Goal: Task Accomplishment & Management: Manage account settings

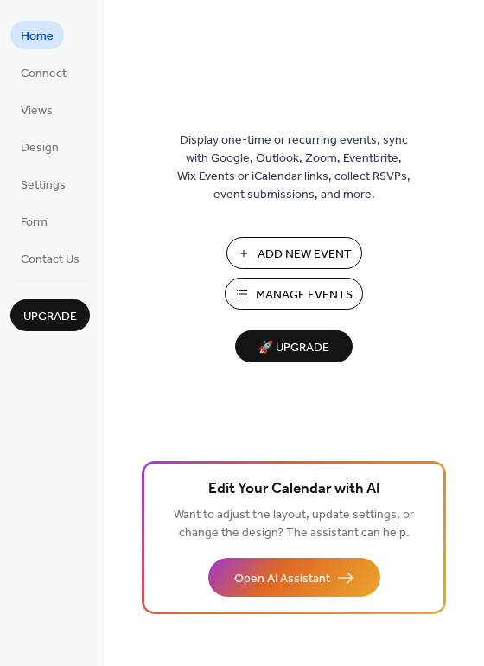
click at [273, 296] on span "Manage Events" at bounding box center [304, 295] width 97 height 18
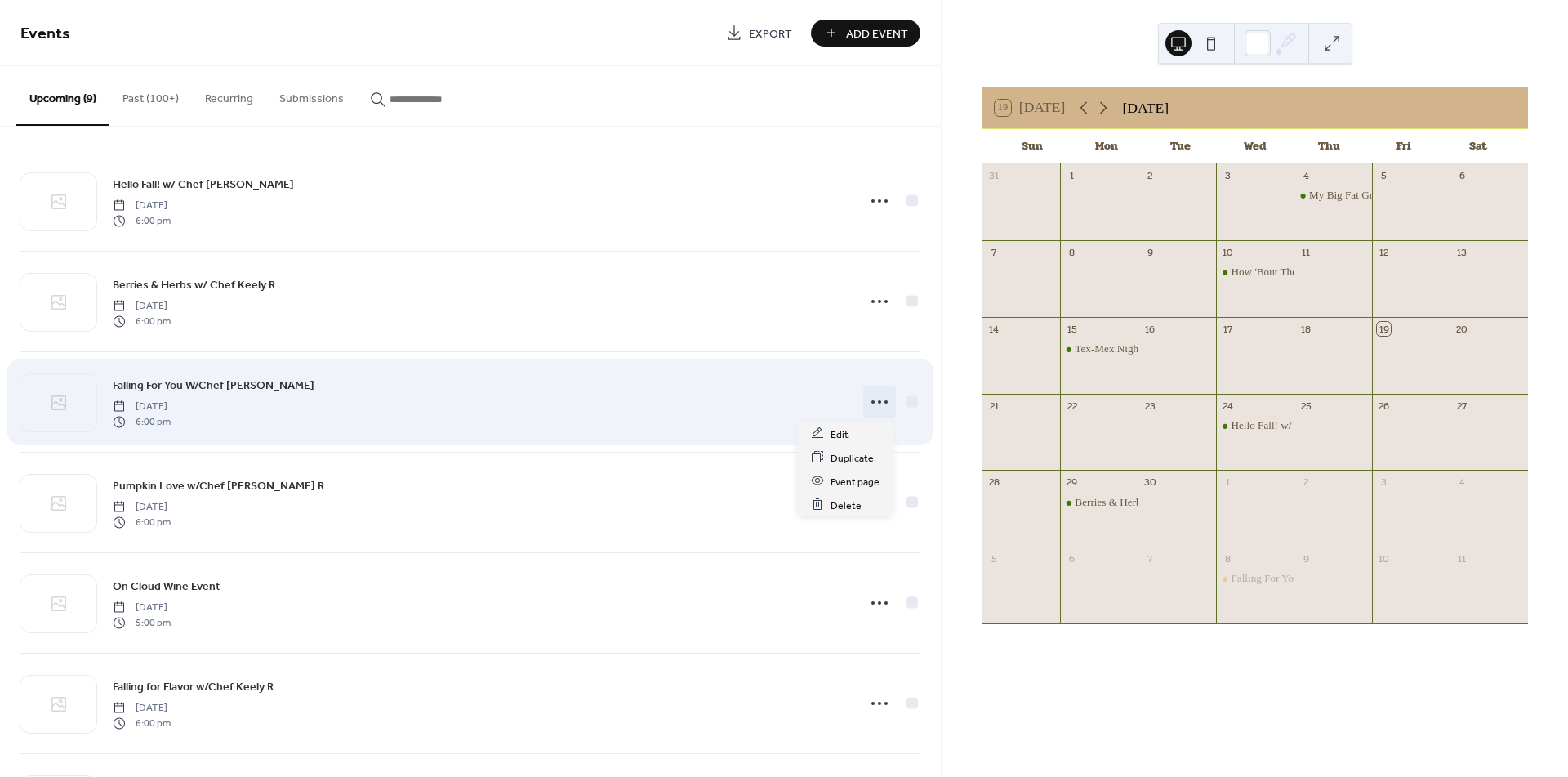
click at [874, 395] on icon at bounding box center [880, 402] width 26 height 26
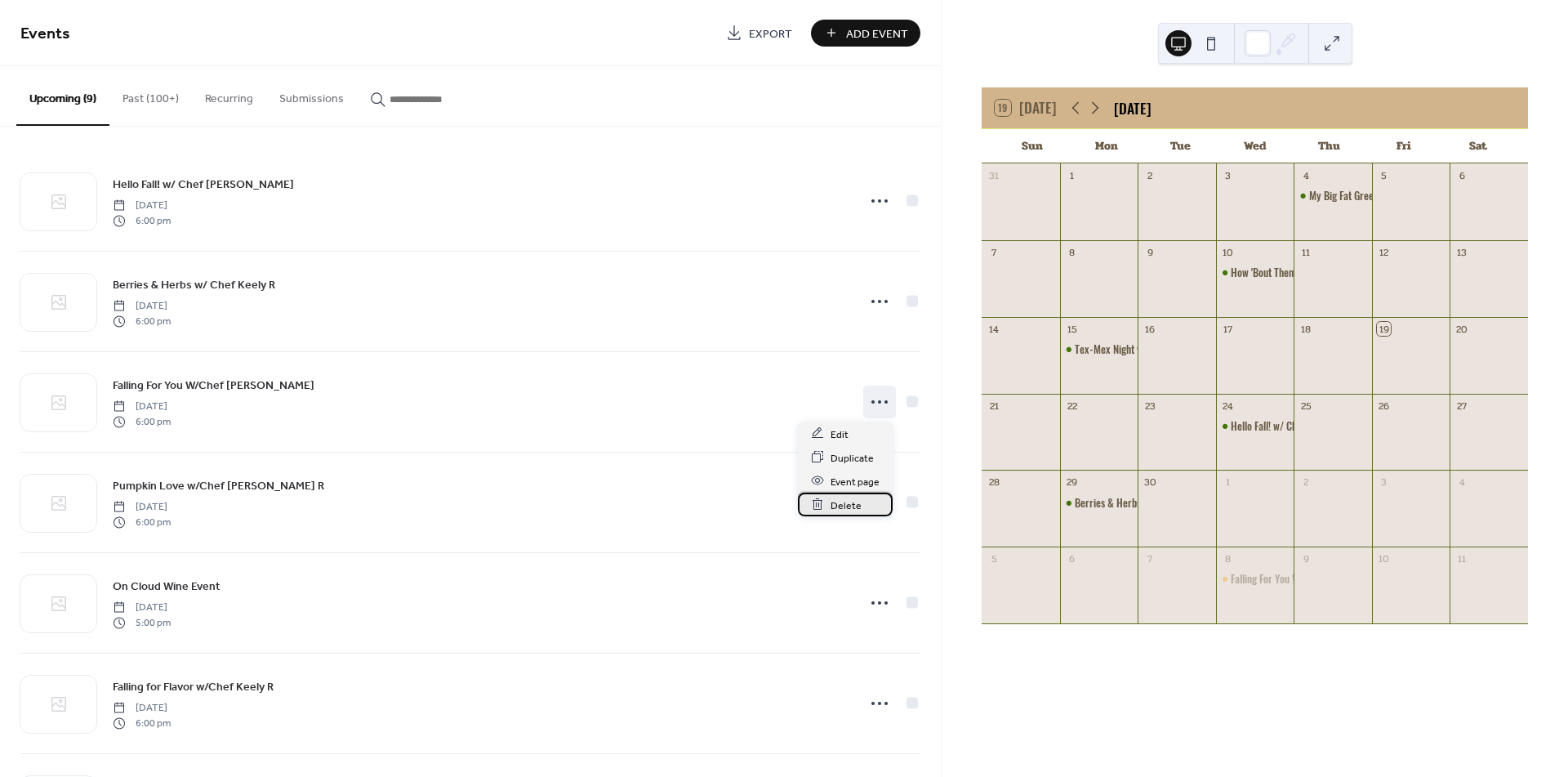
click at [858, 507] on span "Delete" at bounding box center [846, 505] width 31 height 17
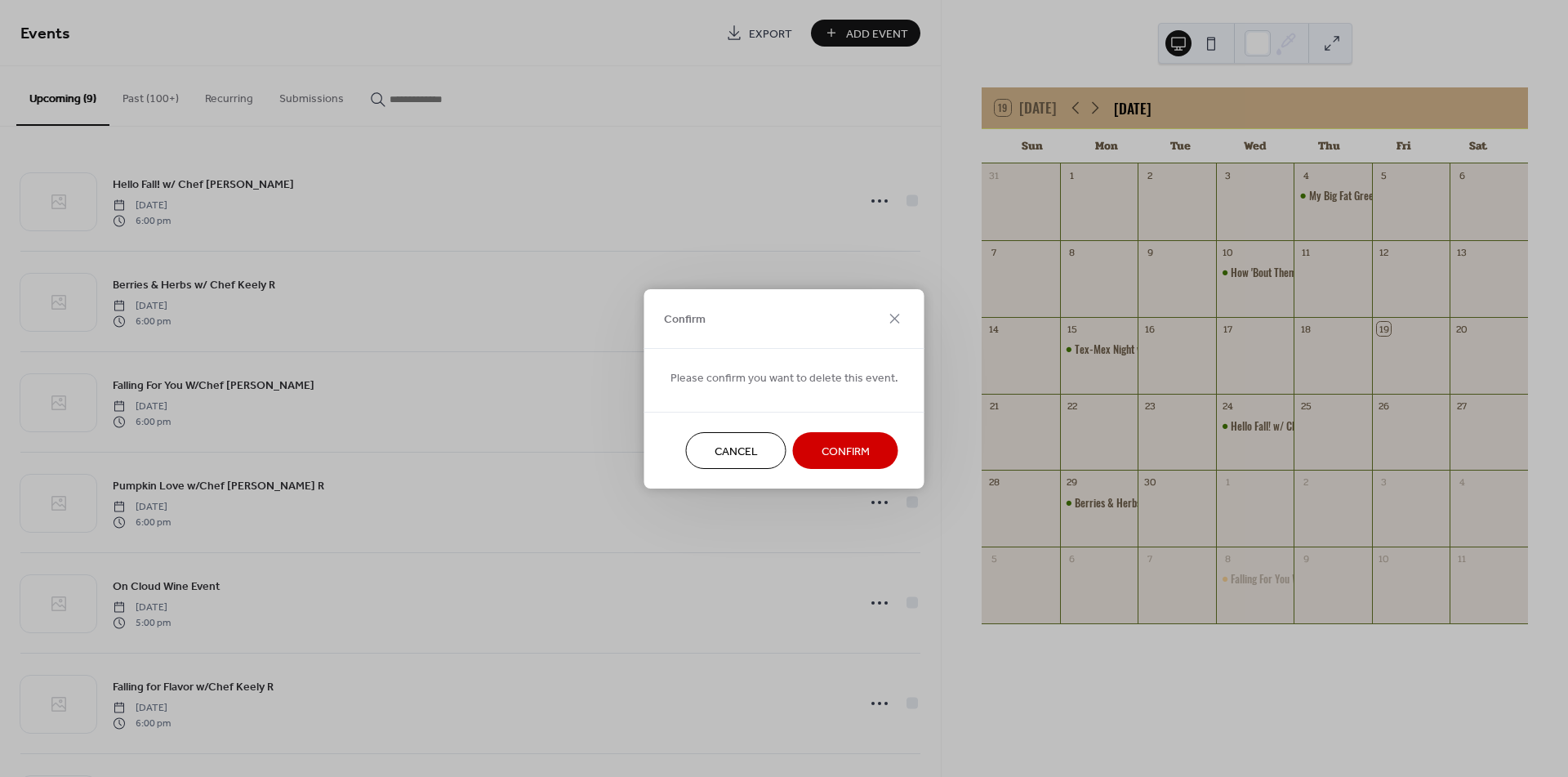
click at [852, 449] on span "Confirm" at bounding box center [845, 451] width 48 height 17
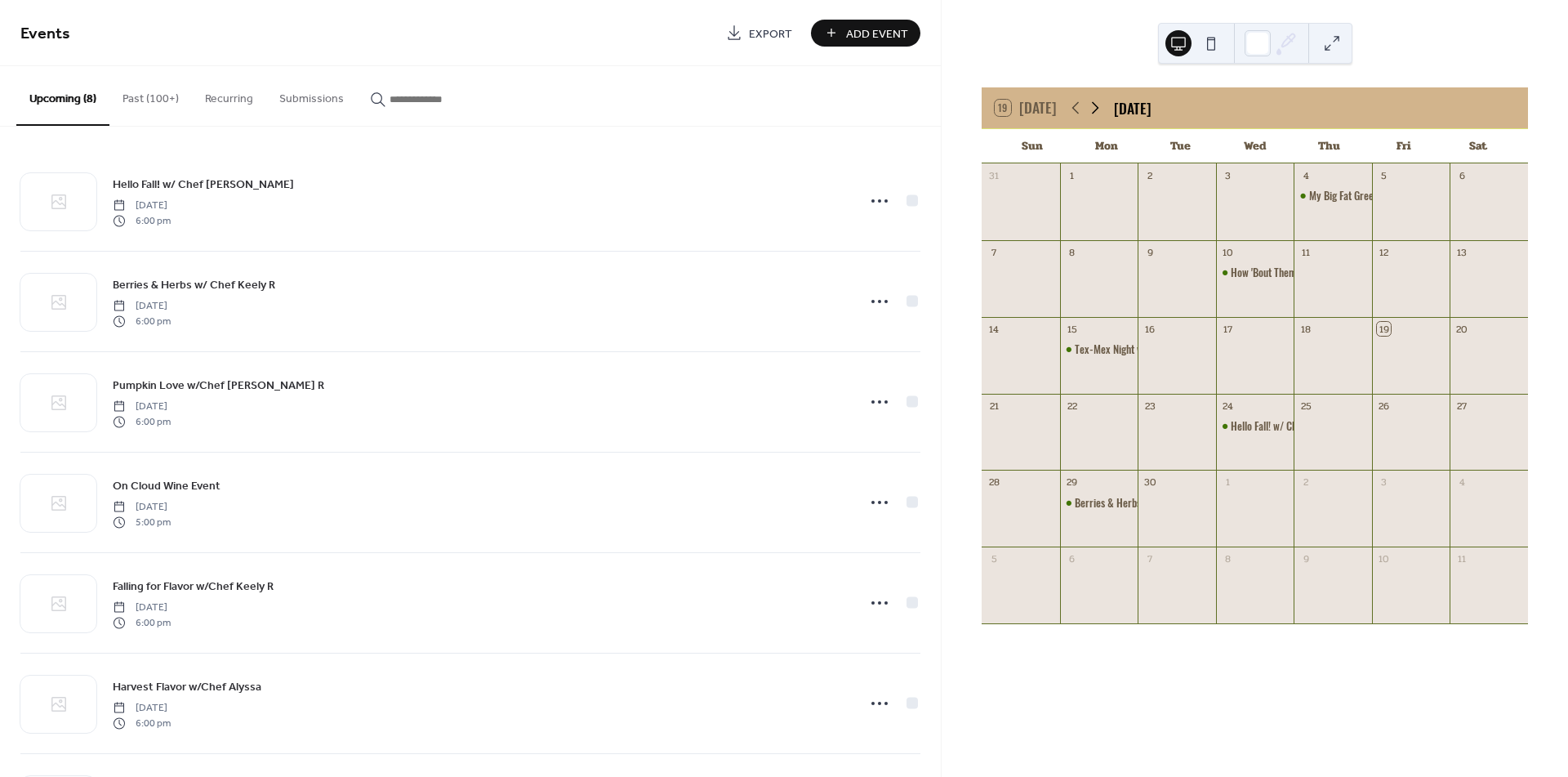
click at [1094, 110] on icon at bounding box center [1096, 108] width 8 height 12
click at [1244, 352] on div "On Cloud Wine Event" at bounding box center [1271, 349] width 82 height 15
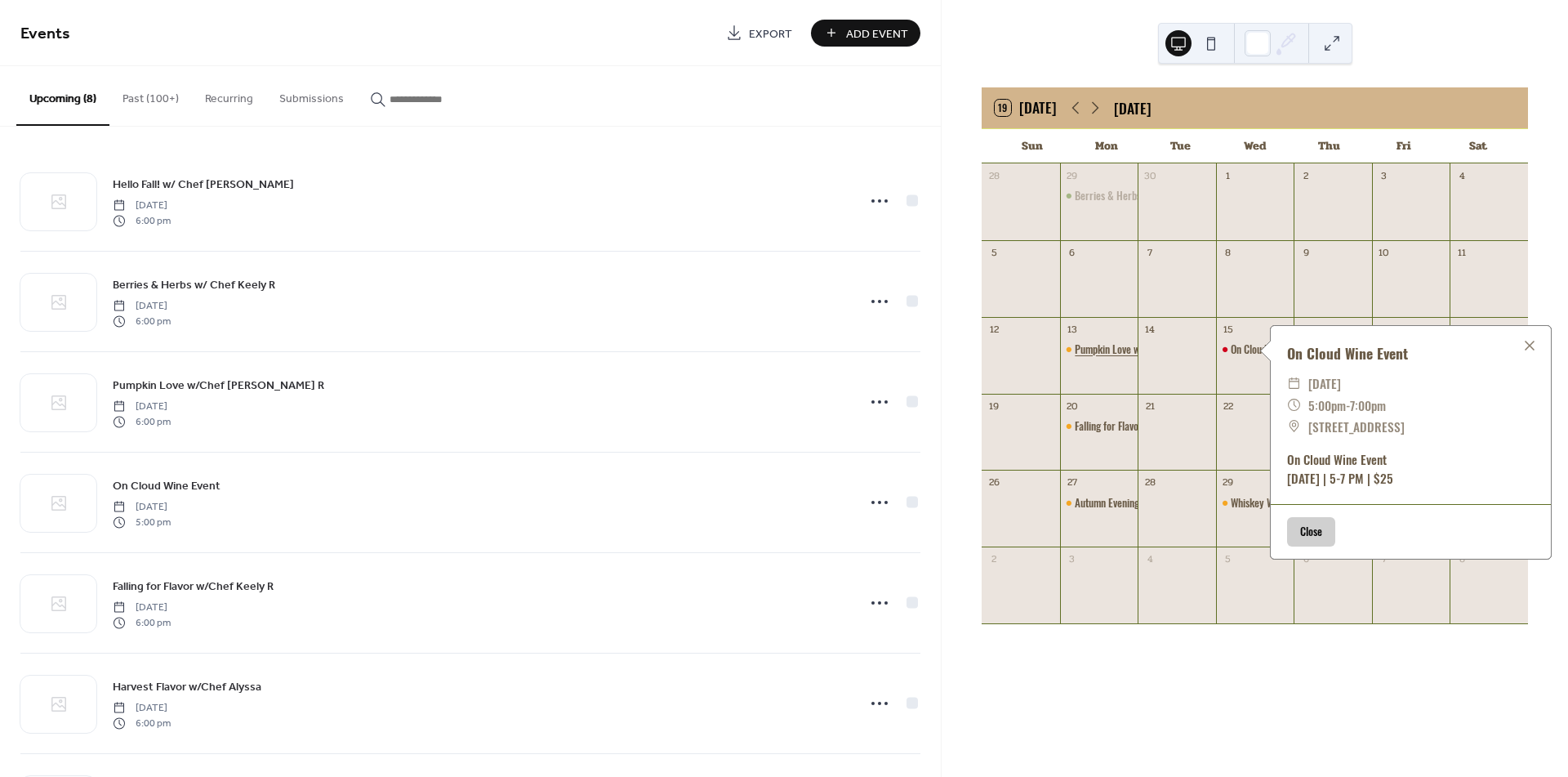
click at [1105, 342] on div "Pumpkin Love w/Chef [PERSON_NAME] R" at bounding box center [1158, 349] width 166 height 15
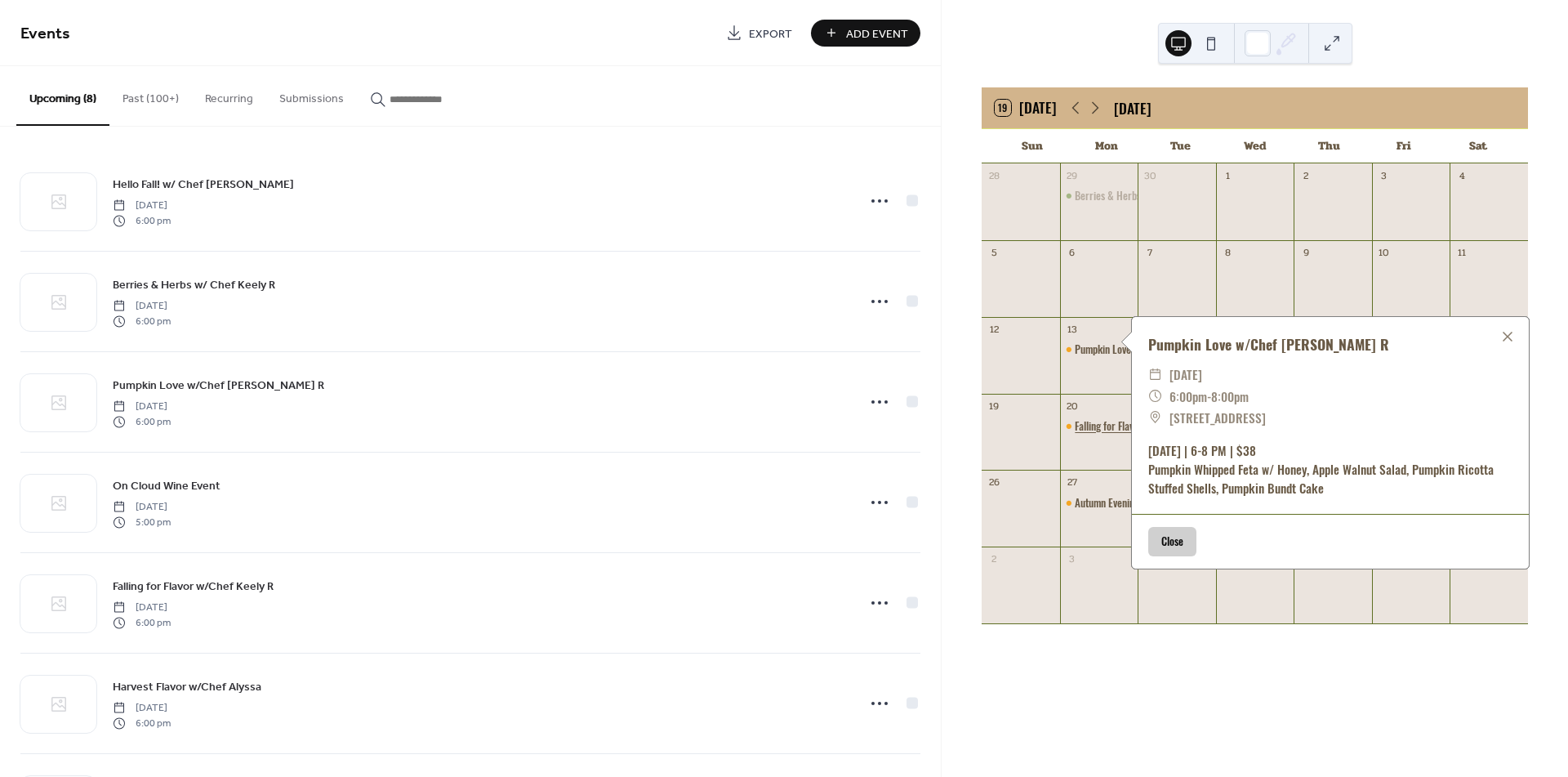
click at [1111, 430] on div "Falling for Flavor w/Chef Keely R" at bounding box center [1141, 426] width 133 height 15
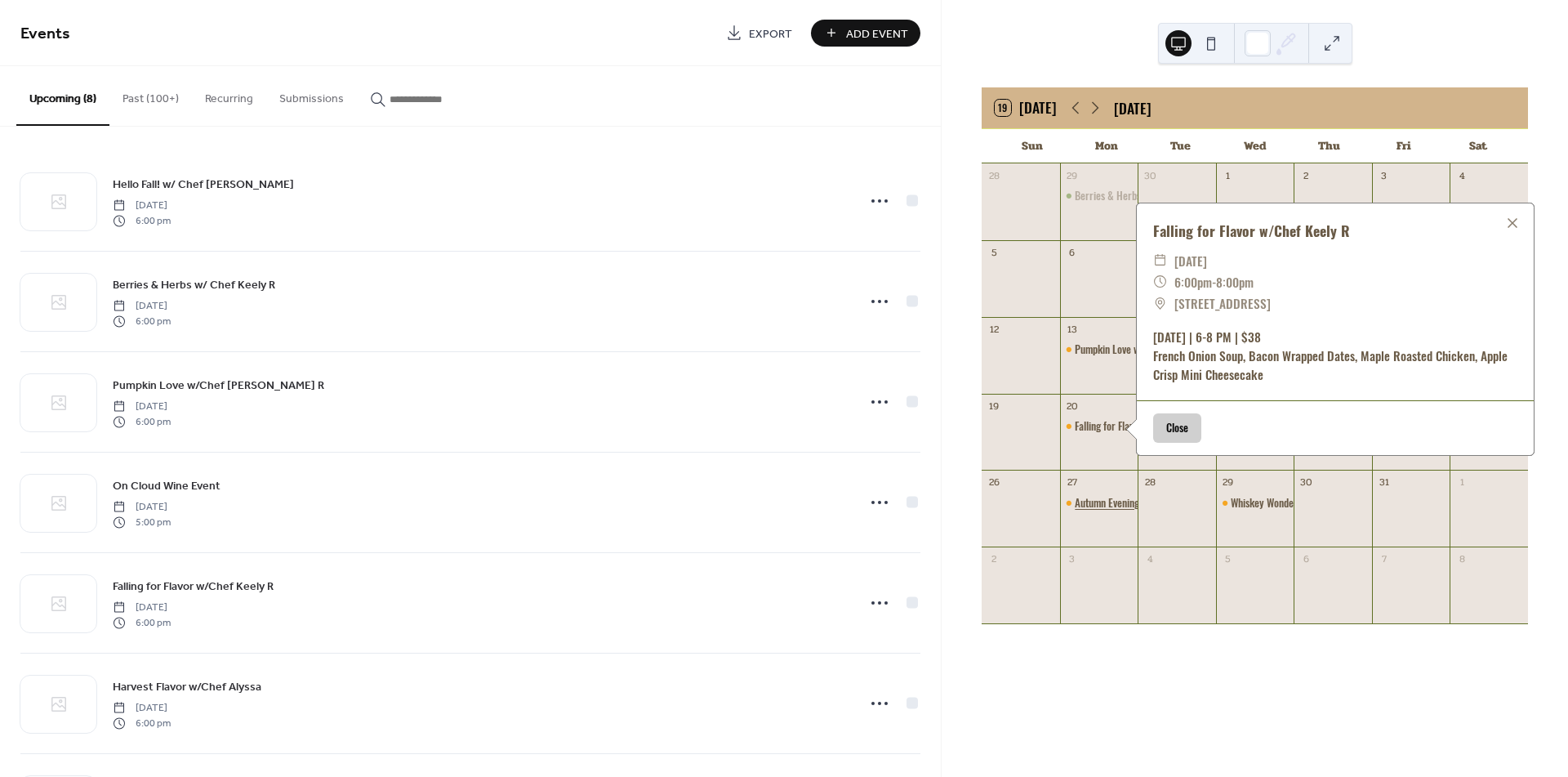
click at [1114, 498] on div "Autumn Evening w/Chef [PERSON_NAME]" at bounding box center [1158, 503] width 166 height 15
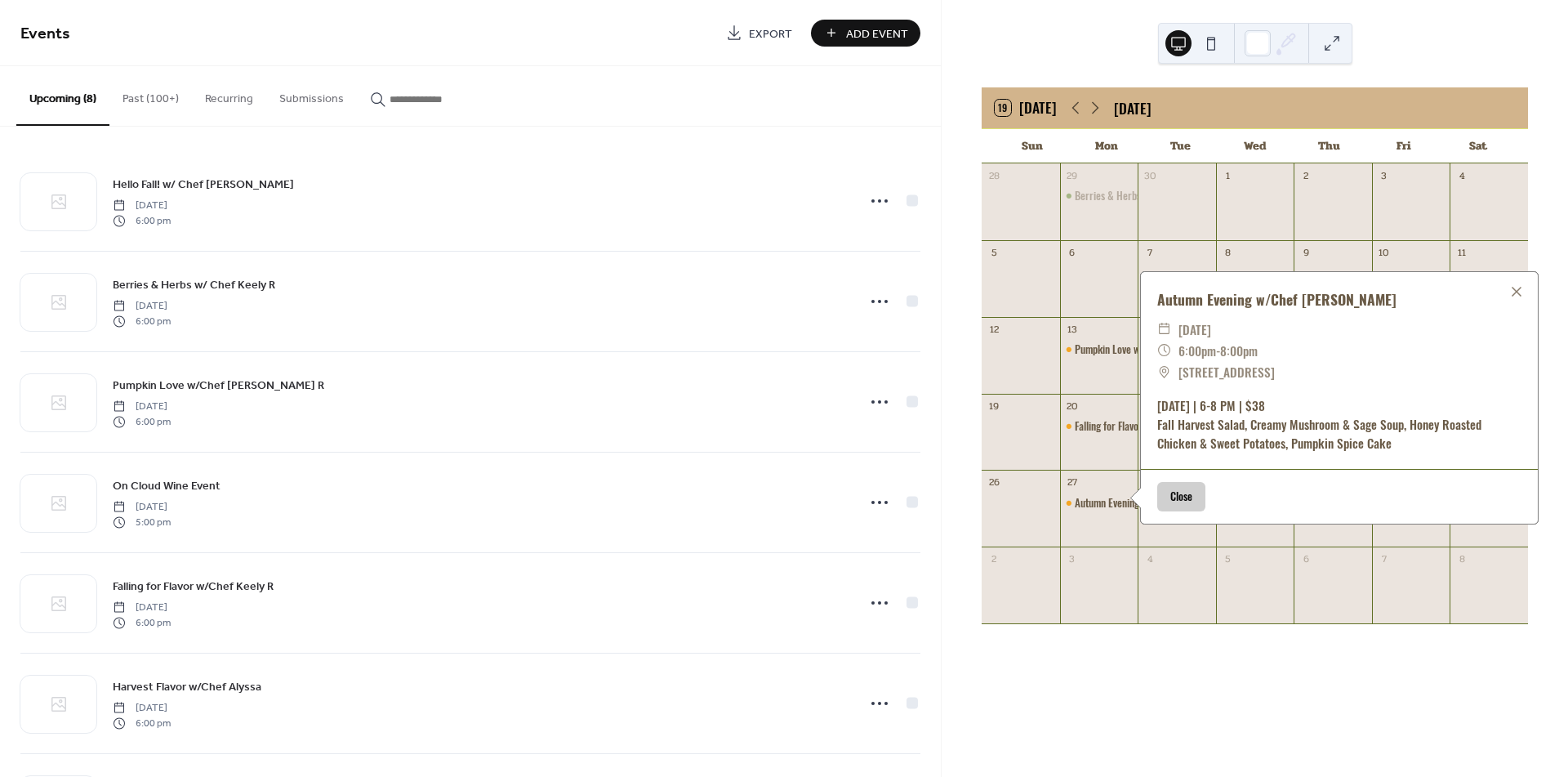
click at [1187, 495] on button "Close" at bounding box center [1181, 496] width 48 height 29
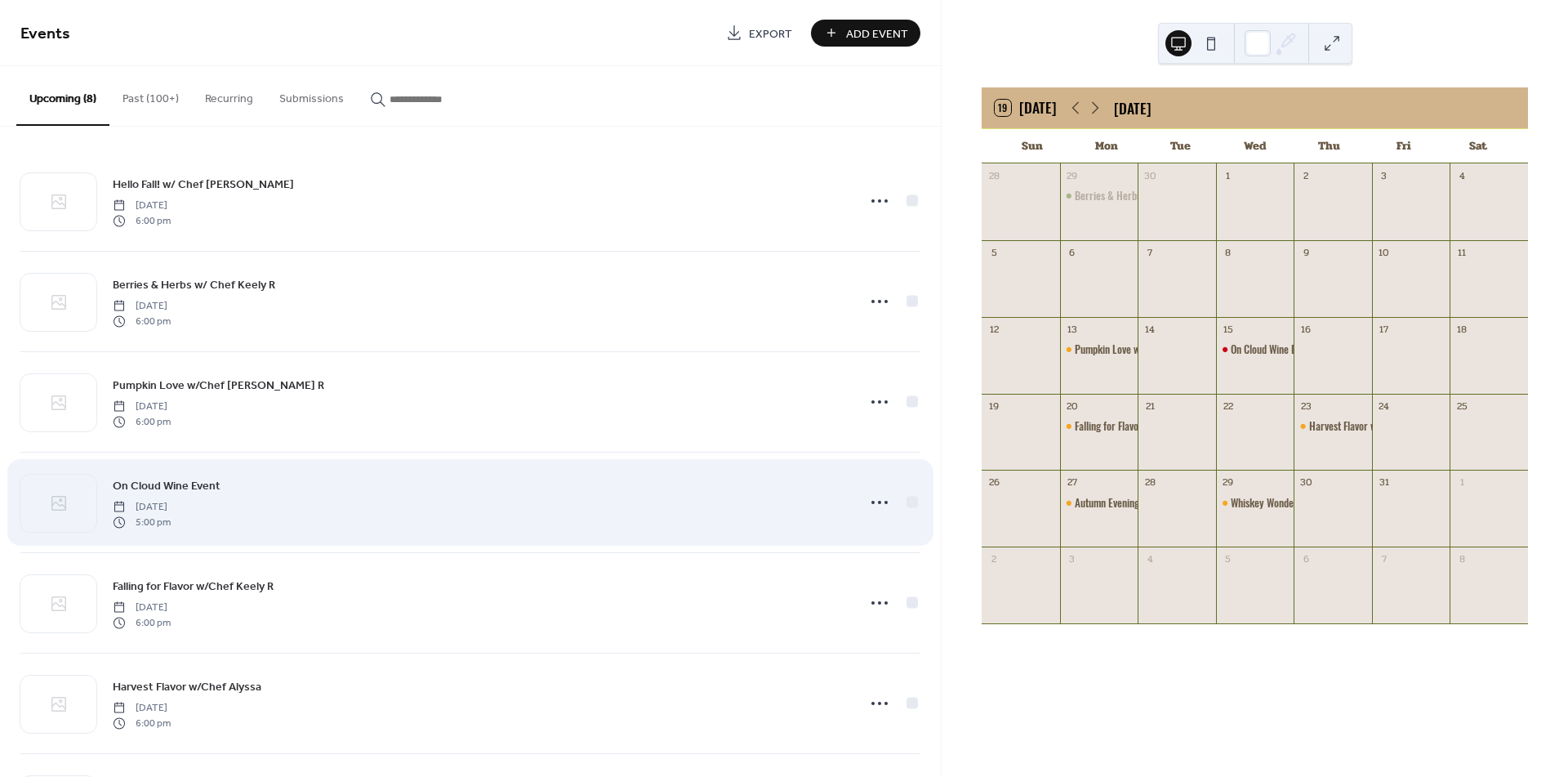
click at [331, 502] on div "On Cloud Wine Event [DATE] 5:00 pm" at bounding box center [479, 502] width 734 height 52
click at [159, 482] on span "On Cloud Wine Event" at bounding box center [166, 487] width 108 height 17
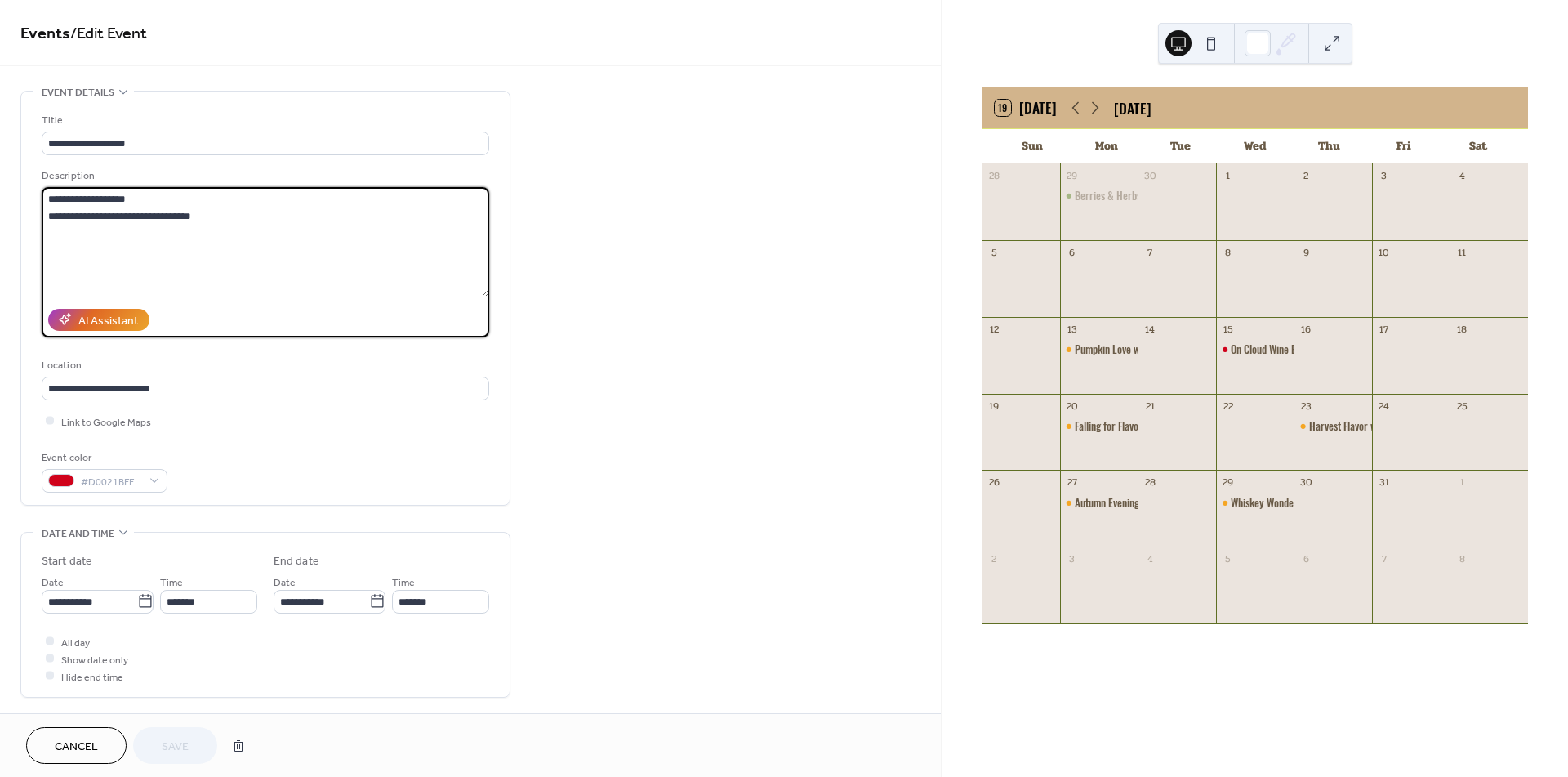
drag, startPoint x: 144, startPoint y: 213, endPoint x: 103, endPoint y: 213, distance: 41.0
click at [103, 213] on textarea "**********" at bounding box center [266, 242] width 448 height 110
type textarea "**********"
click at [196, 740] on button "Save" at bounding box center [175, 745] width 84 height 37
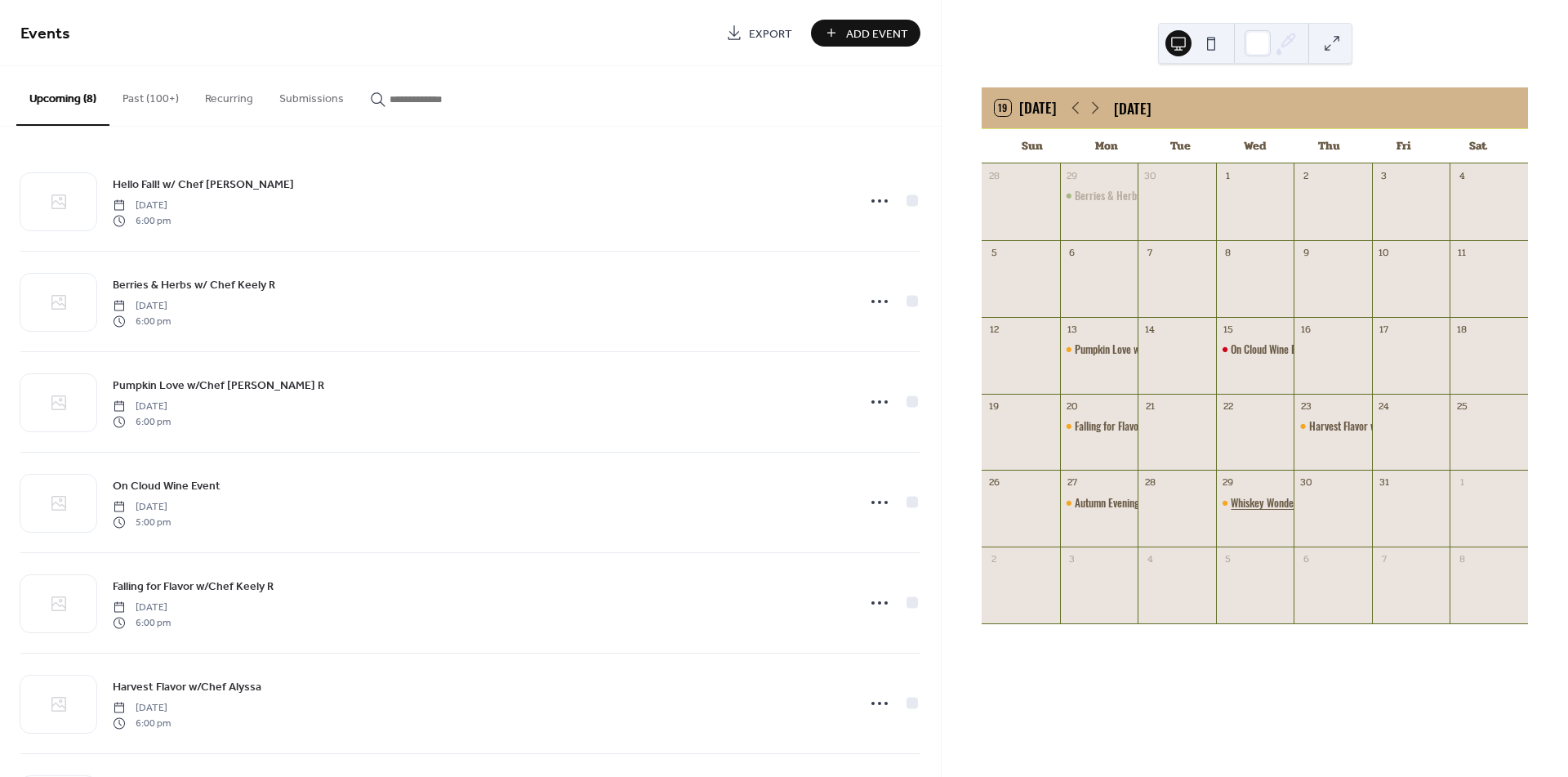
click at [1261, 503] on div "Whiskey Wonderland w/Chef [PERSON_NAME]" at bounding box center [1323, 503] width 186 height 15
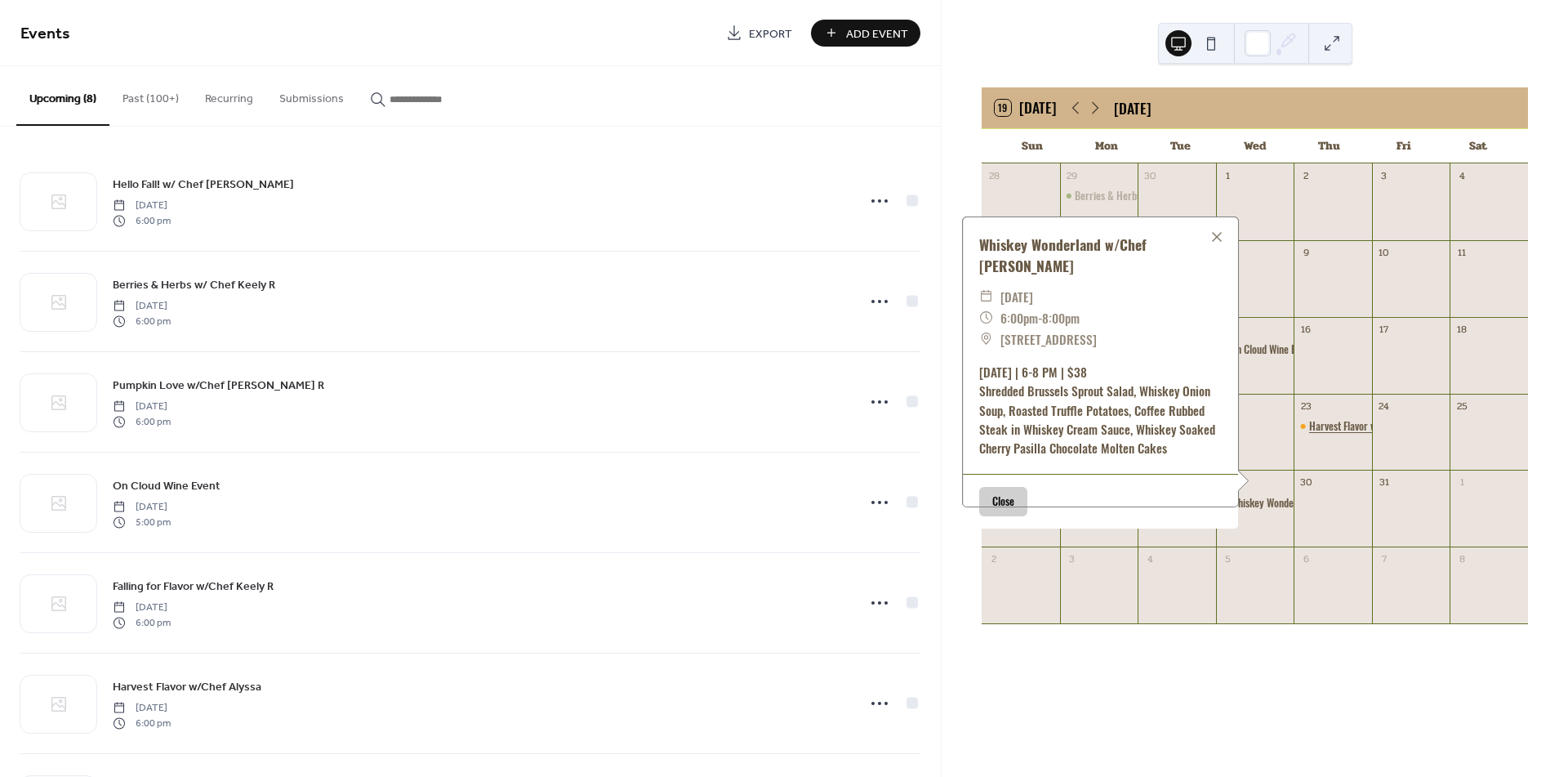
click at [1330, 430] on div "Harvest Flavor w/Chef Alyssa" at bounding box center [1369, 426] width 119 height 15
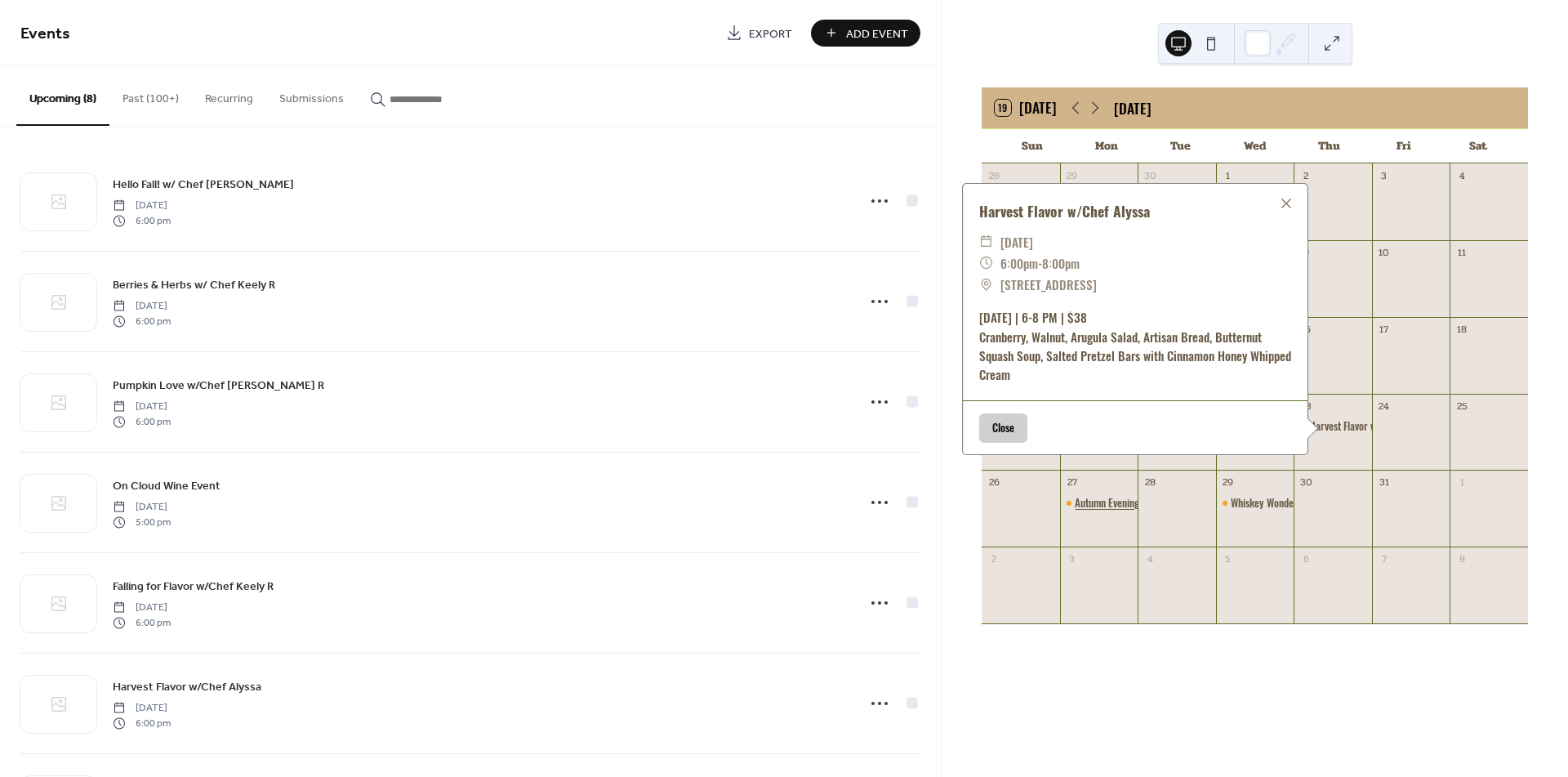
click at [1119, 497] on div "Autumn Evening w/Chef [PERSON_NAME]" at bounding box center [1158, 503] width 166 height 15
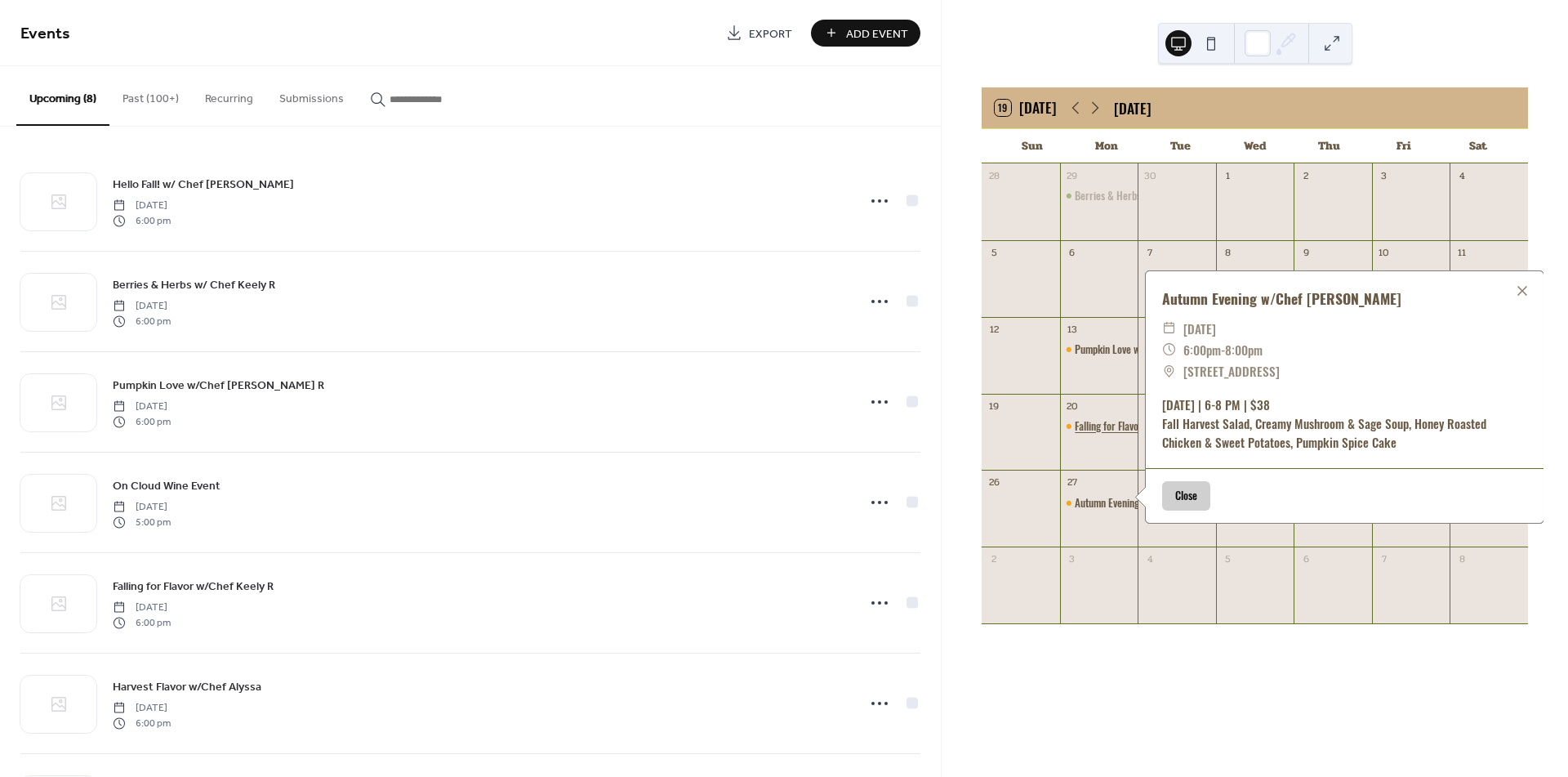
click at [1116, 424] on div "Falling for Flavor w/Chef Keely R" at bounding box center [1141, 426] width 133 height 15
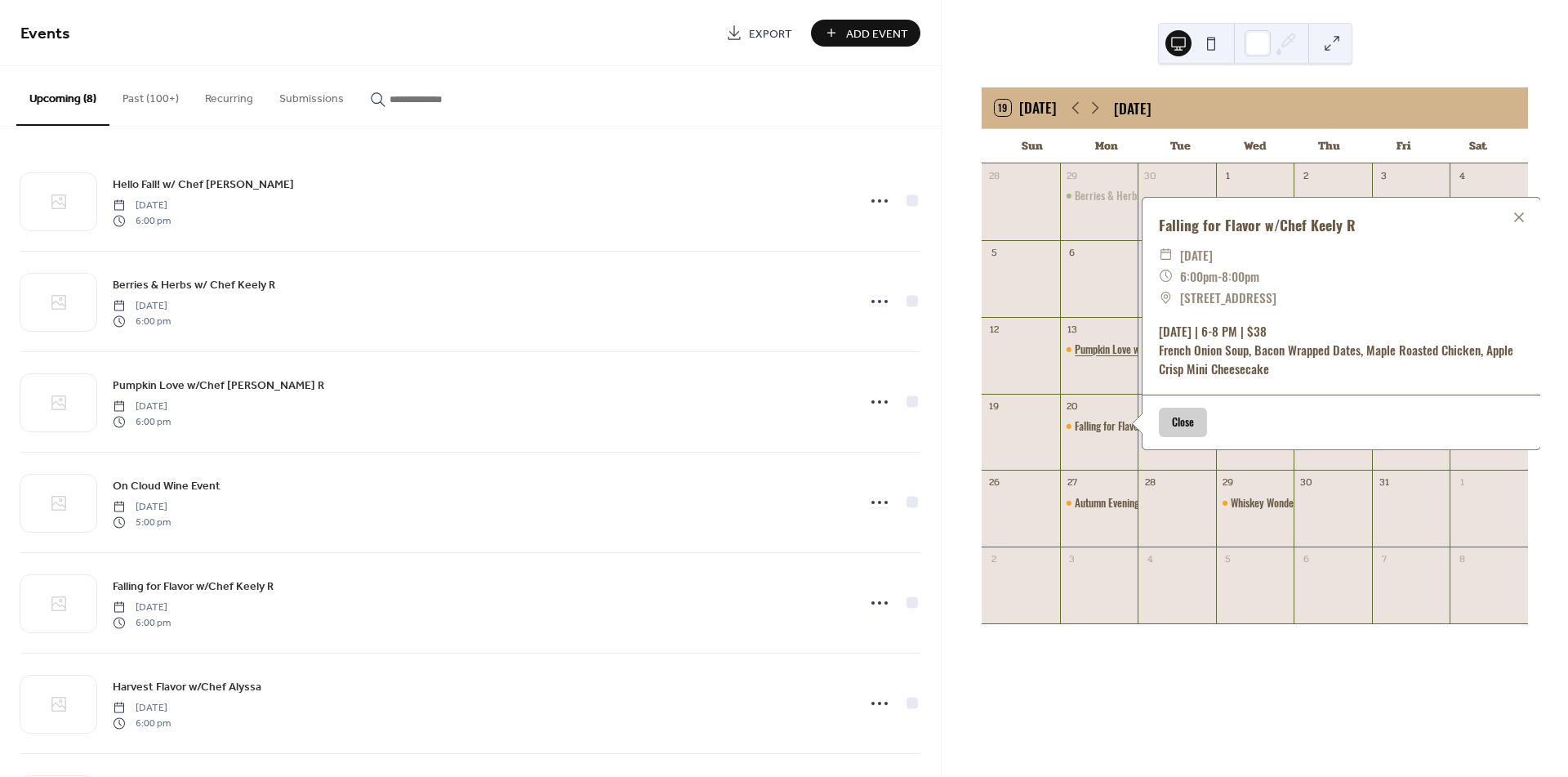
click at [1098, 345] on div "Pumpkin Love w/Chef [PERSON_NAME] R" at bounding box center [1158, 349] width 166 height 15
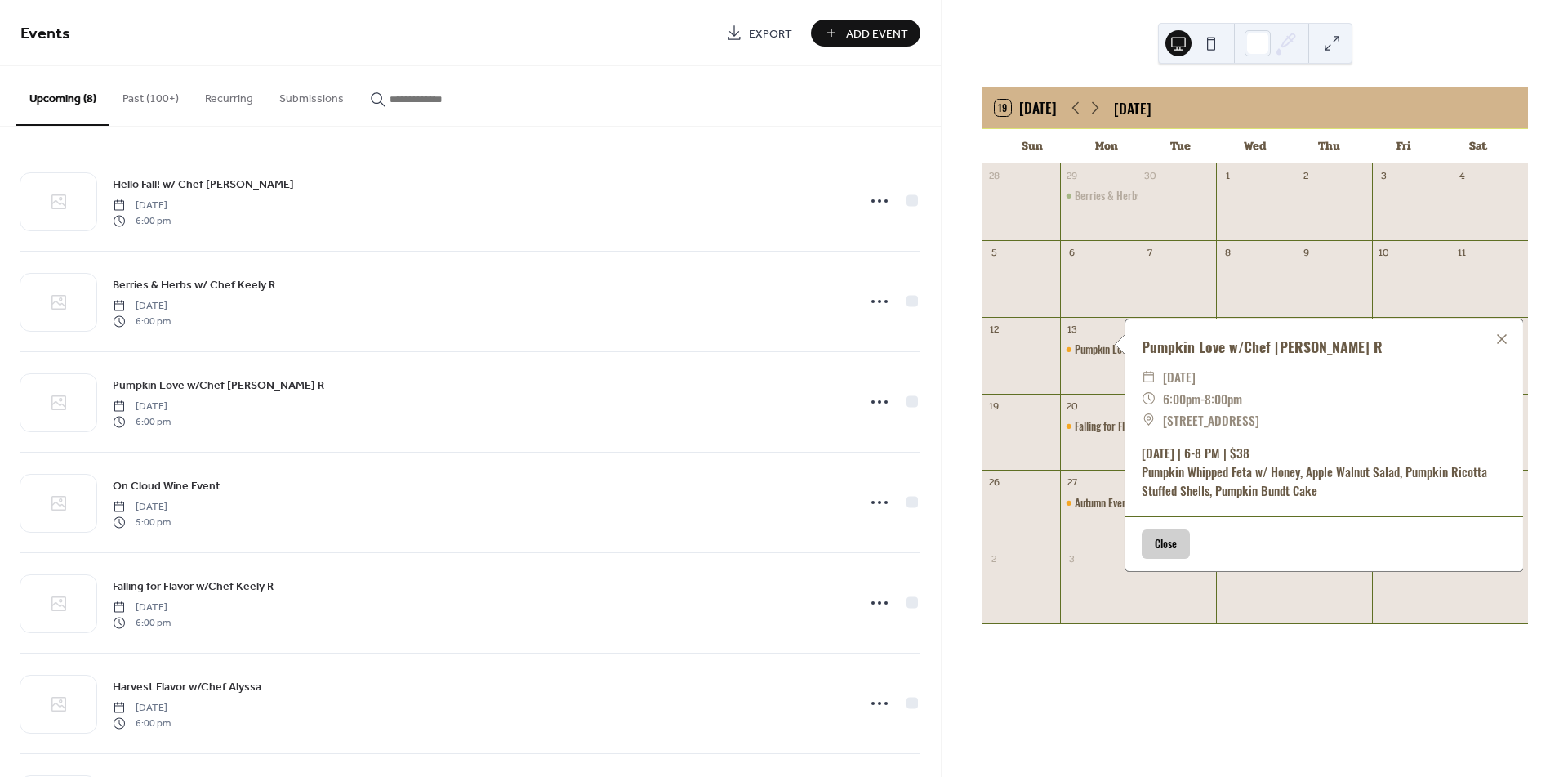
click at [1156, 544] on button "Close" at bounding box center [1165, 544] width 48 height 29
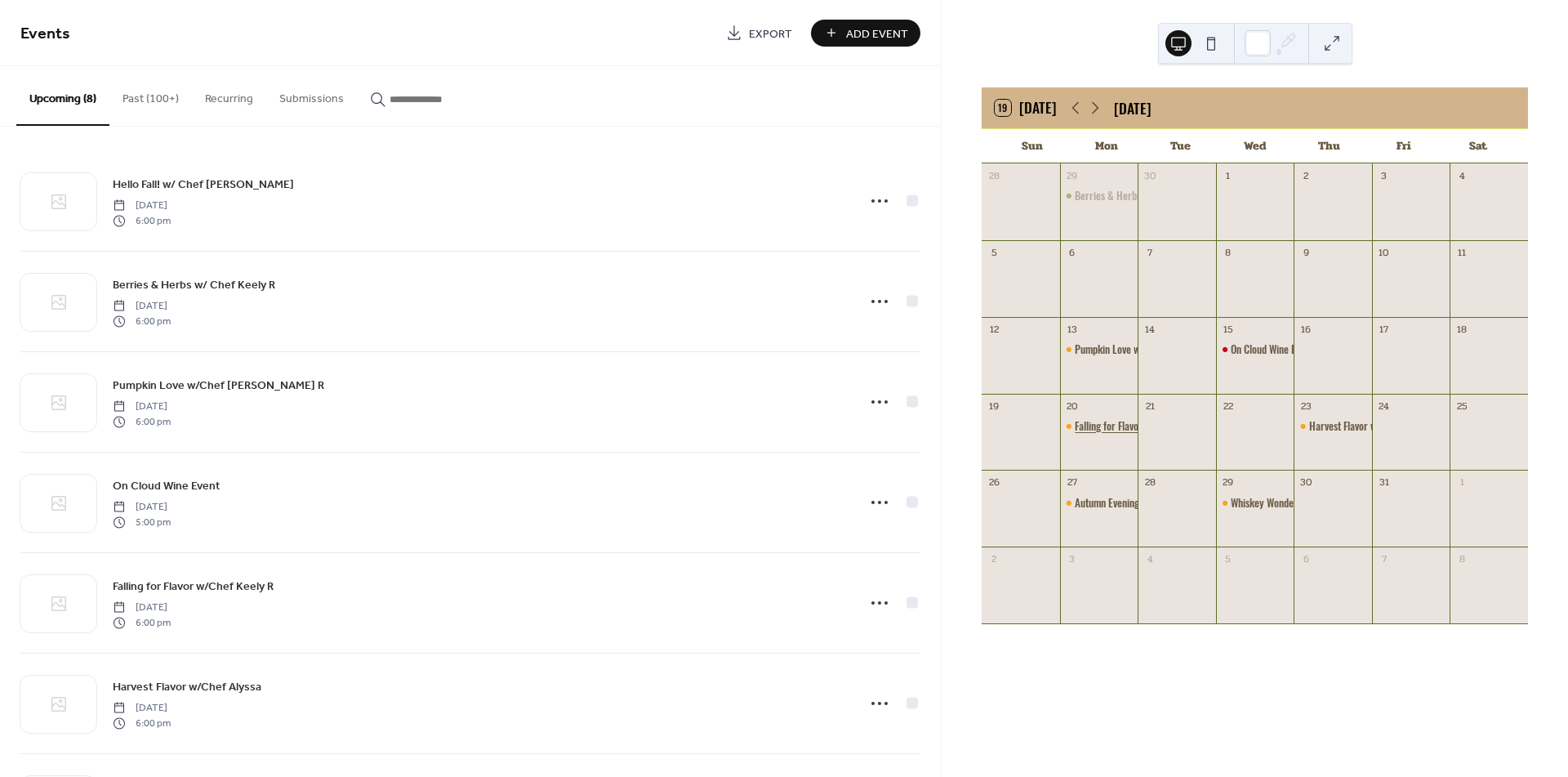
click at [1099, 427] on div "Falling for Flavor w/Chef Keely R" at bounding box center [1141, 426] width 133 height 15
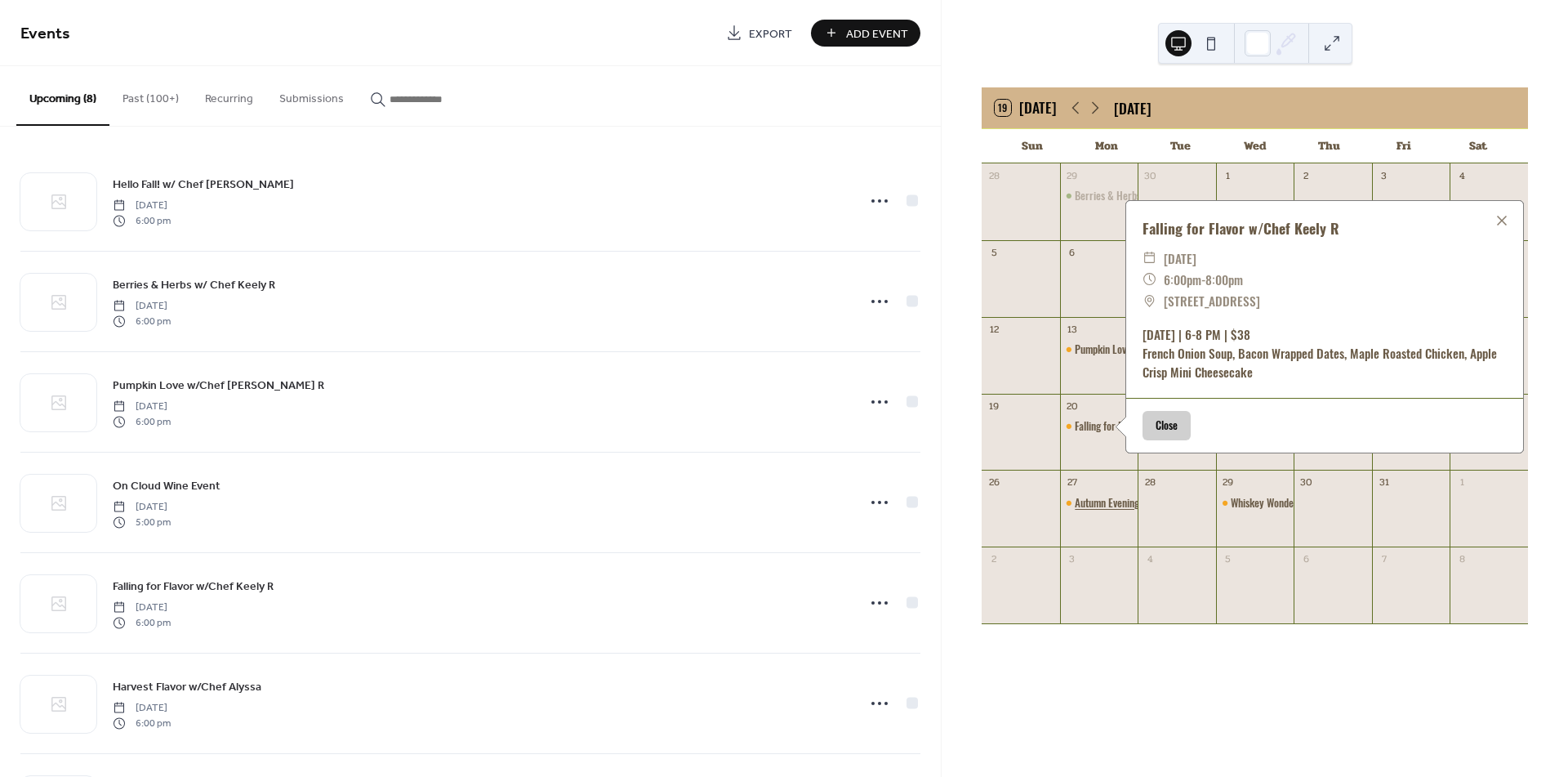
click at [1103, 495] on div "Autumn Evening w/Chef [PERSON_NAME]" at bounding box center [1158, 503] width 166 height 15
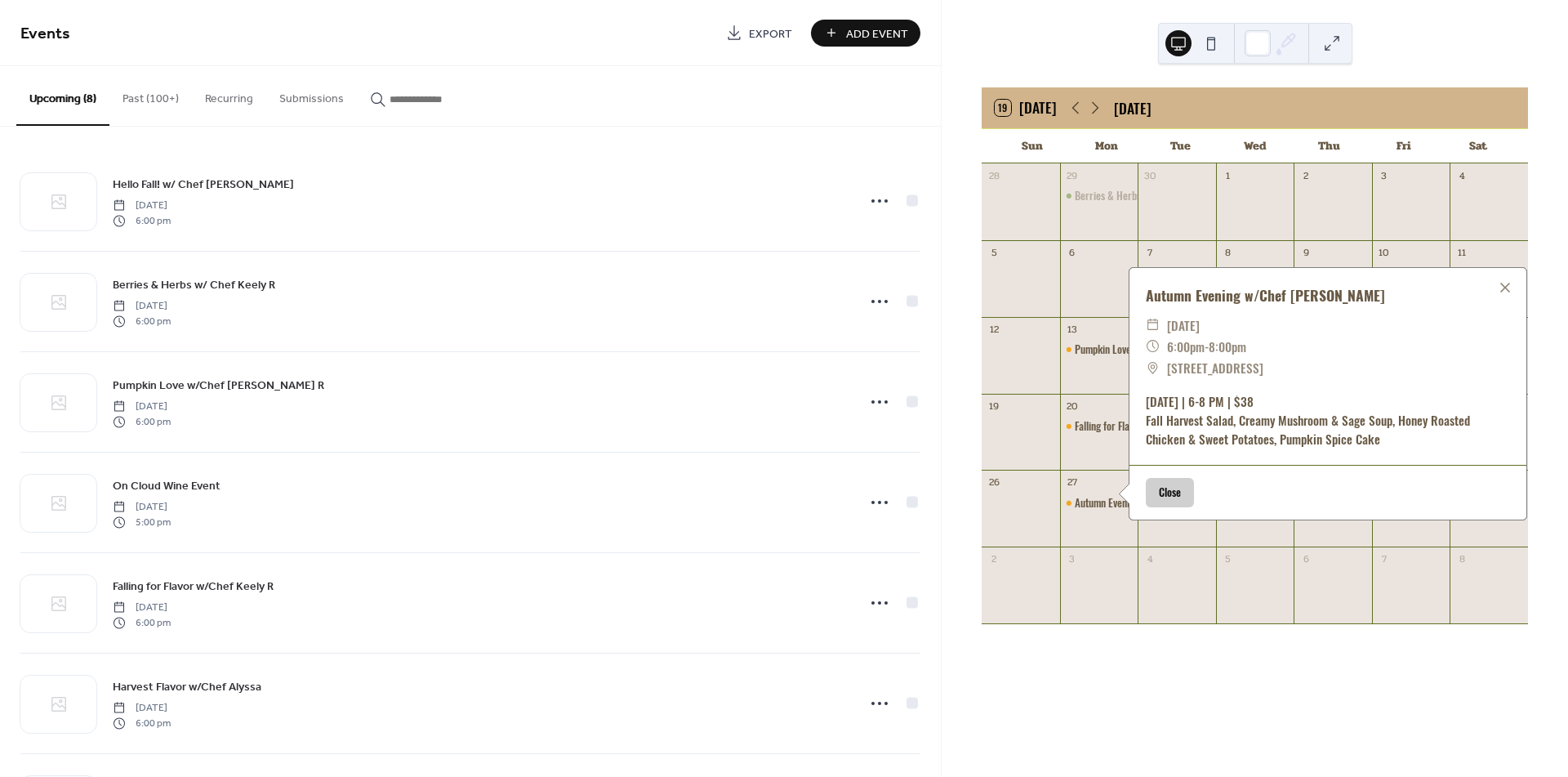
click at [1182, 491] on button "Close" at bounding box center [1170, 492] width 48 height 29
